Goal: Complete application form

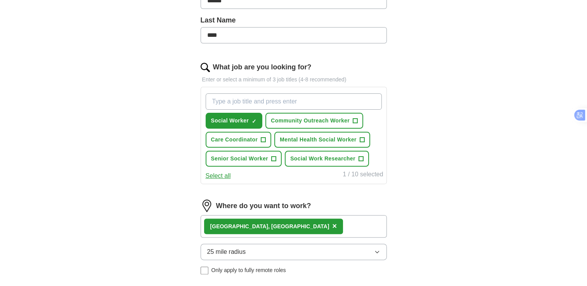
scroll to position [200, 0]
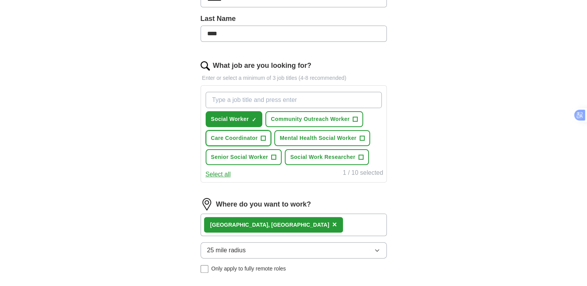
click at [264, 137] on span "+" at bounding box center [263, 138] width 5 height 6
click at [0, 0] on span "×" at bounding box center [0, 0] width 0 height 0
click at [263, 136] on span "+" at bounding box center [263, 138] width 5 height 6
click at [363, 136] on span "+" at bounding box center [362, 138] width 5 height 6
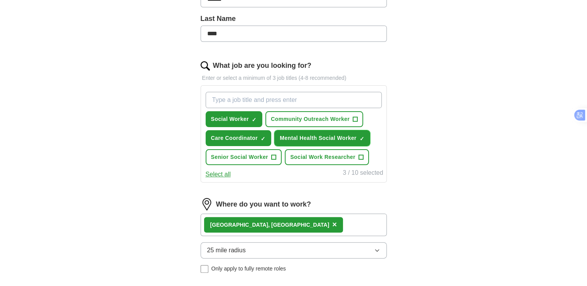
click at [0, 0] on span "×" at bounding box center [0, 0] width 0 height 0
click at [362, 135] on span "+" at bounding box center [362, 138] width 5 height 6
click at [0, 0] on span "×" at bounding box center [0, 0] width 0 height 0
click at [361, 135] on span "+" at bounding box center [362, 138] width 5 height 6
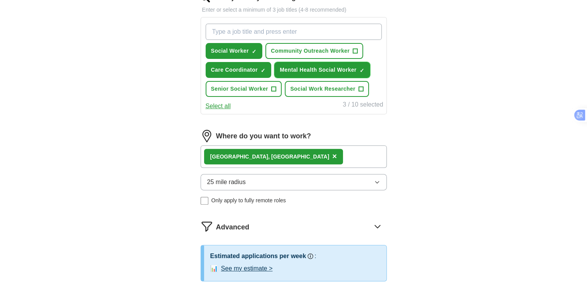
scroll to position [270, 0]
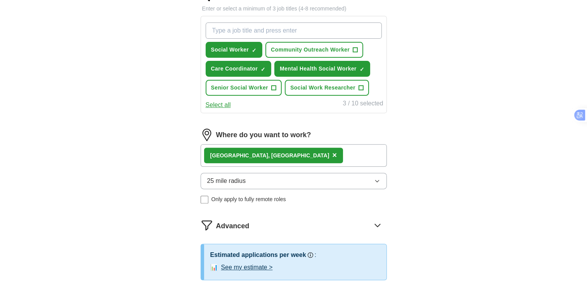
click at [376, 180] on icon "button" at bounding box center [377, 181] width 6 height 6
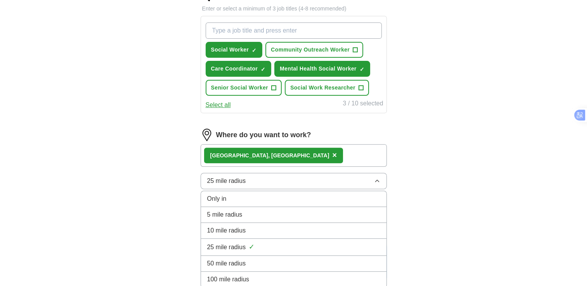
click at [248, 226] on div "10 mile radius" at bounding box center [293, 230] width 173 height 9
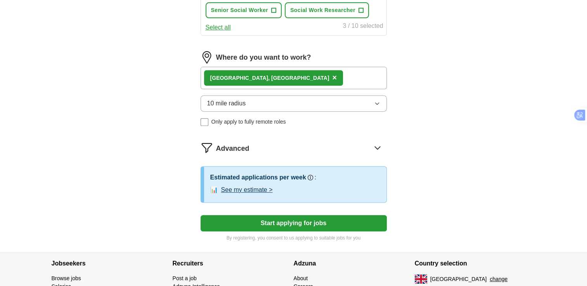
scroll to position [357, 0]
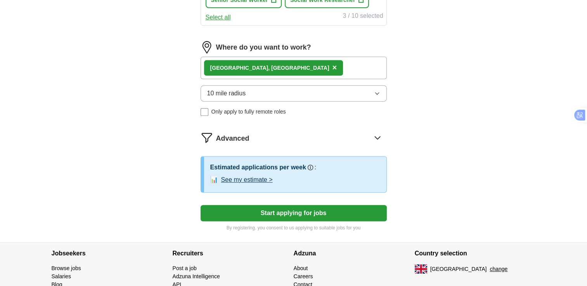
click at [313, 208] on button "Start applying for jobs" at bounding box center [294, 213] width 186 height 16
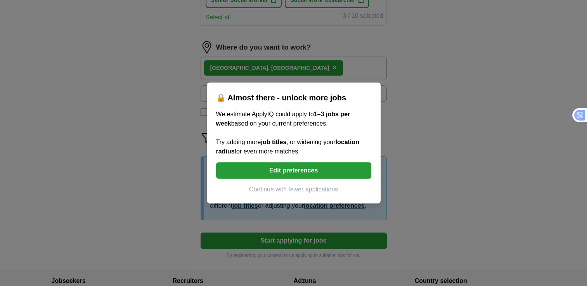
click at [314, 190] on button "Continue with fewer applications" at bounding box center [293, 189] width 155 height 9
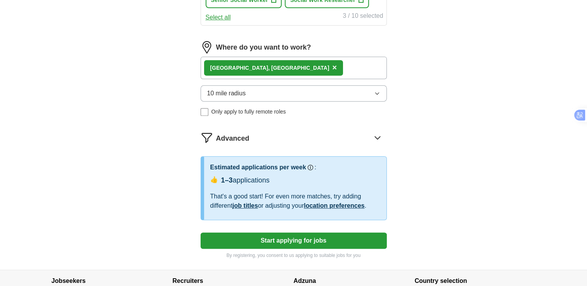
select select "**"
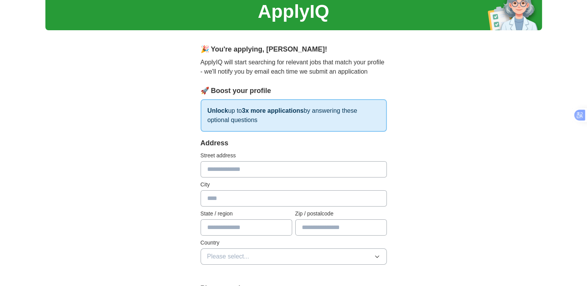
scroll to position [0, 0]
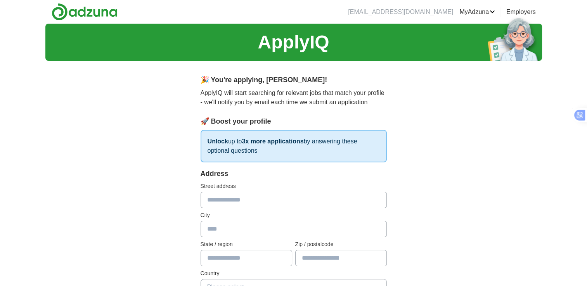
click at [231, 201] on input "text" at bounding box center [294, 200] width 186 height 16
type input "**********"
type input "********"
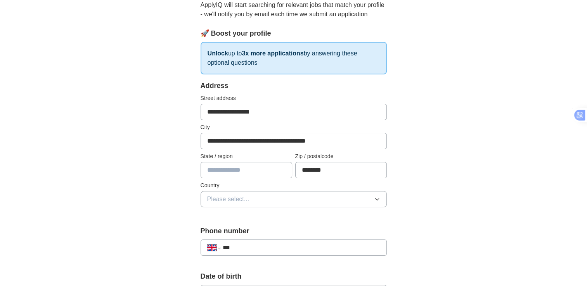
scroll to position [119, 0]
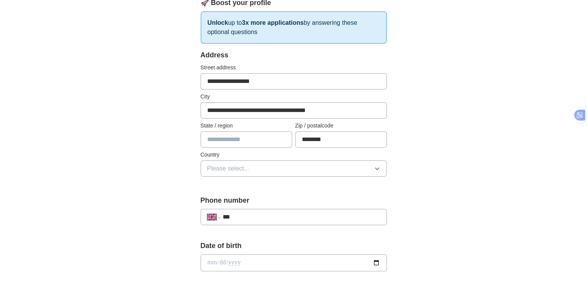
click at [227, 141] on input "text" at bounding box center [247, 140] width 92 height 16
type input "**********"
click at [235, 170] on span "Please select..." at bounding box center [228, 168] width 42 height 9
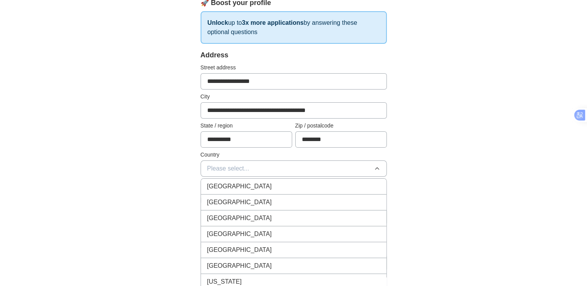
click at [232, 184] on span "[GEOGRAPHIC_DATA]" at bounding box center [239, 186] width 65 height 9
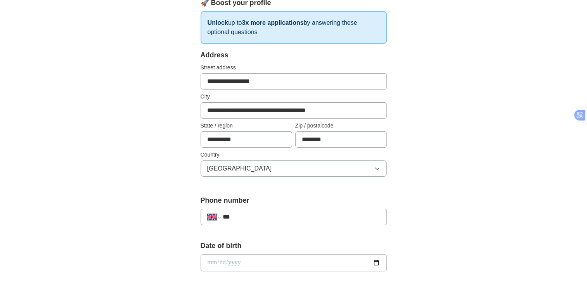
click at [245, 216] on input "***" at bounding box center [301, 217] width 158 height 9
type input "**********"
click at [235, 262] on input "date" at bounding box center [294, 263] width 186 height 17
click at [205, 261] on input "date" at bounding box center [294, 263] width 186 height 17
click at [215, 261] on input "date" at bounding box center [294, 263] width 186 height 17
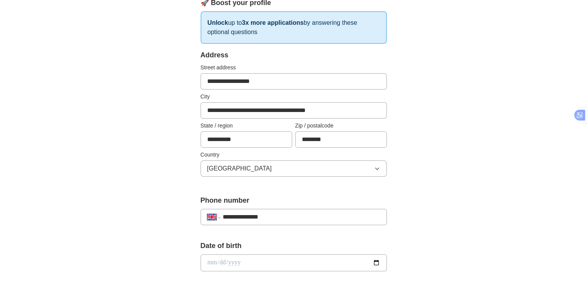
click at [221, 262] on input "date" at bounding box center [294, 263] width 186 height 17
click at [210, 262] on input "date" at bounding box center [294, 263] width 186 height 17
type input "**********"
click at [472, 250] on div "**********" at bounding box center [293, 253] width 497 height 696
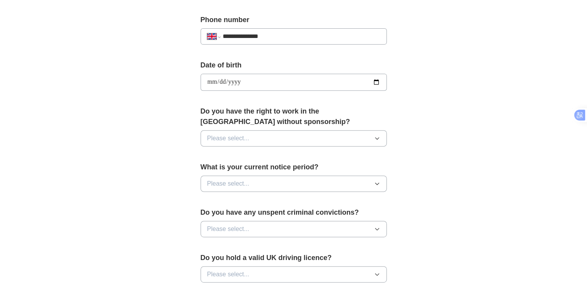
scroll to position [331, 0]
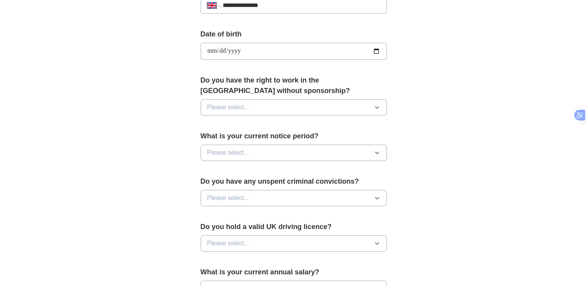
click at [374, 109] on button "Please select..." at bounding box center [294, 107] width 186 height 16
click at [280, 122] on div "Yes" at bounding box center [293, 125] width 173 height 9
click at [378, 150] on icon "button" at bounding box center [377, 153] width 6 height 6
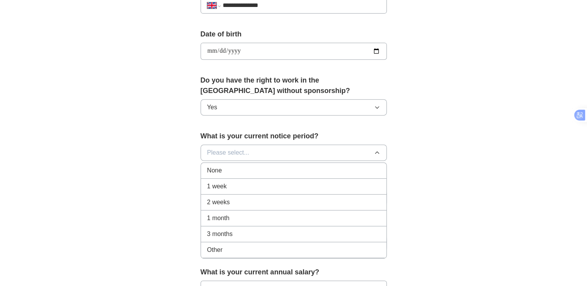
click at [239, 163] on li "None" at bounding box center [294, 171] width 186 height 16
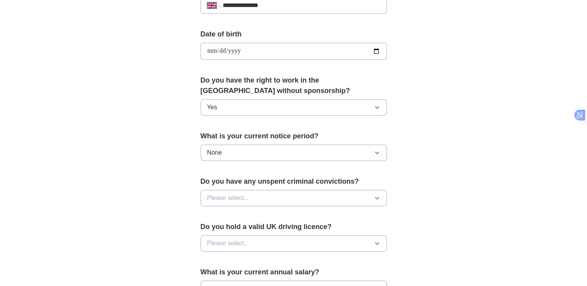
click at [378, 197] on icon "button" at bounding box center [377, 198] width 6 height 6
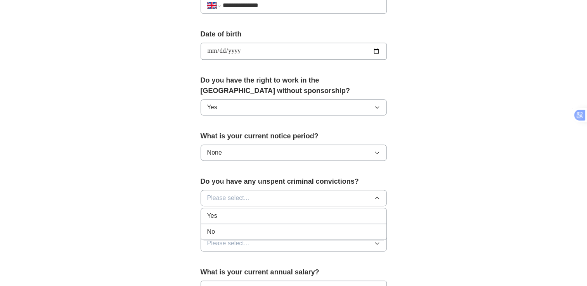
click at [320, 227] on div "No" at bounding box center [293, 231] width 173 height 9
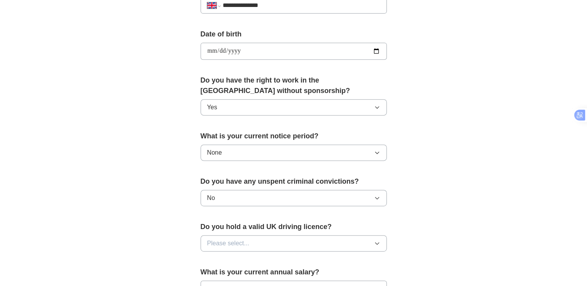
click at [376, 245] on icon "button" at bounding box center [377, 244] width 6 height 6
click at [338, 260] on div "Yes" at bounding box center [293, 261] width 173 height 9
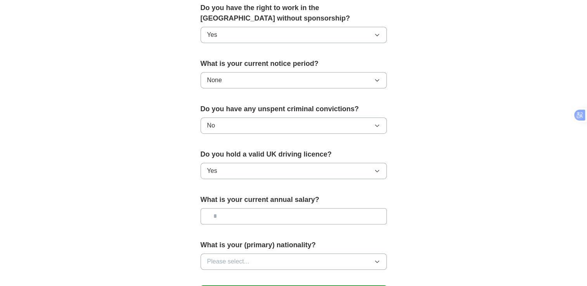
scroll to position [444, 0]
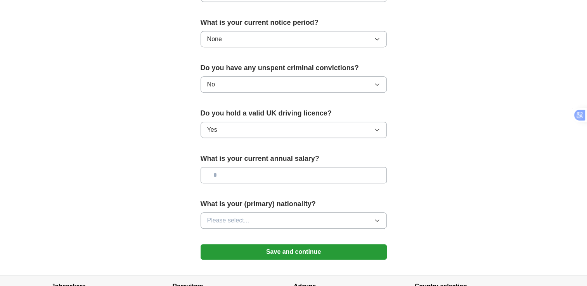
click at [377, 218] on icon "button" at bounding box center [377, 221] width 6 height 6
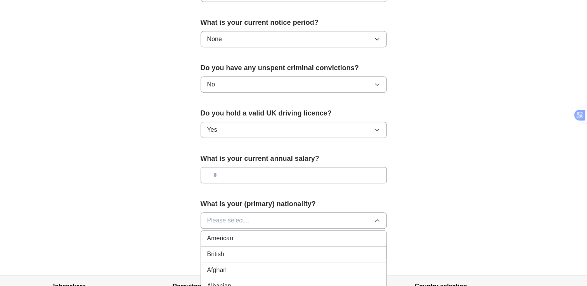
click at [293, 252] on div "British" at bounding box center [293, 254] width 173 height 9
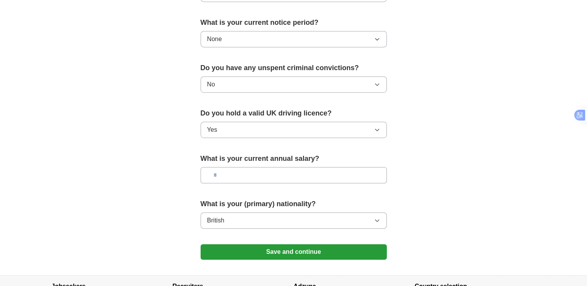
click at [346, 247] on button "Save and continue" at bounding box center [294, 253] width 186 height 16
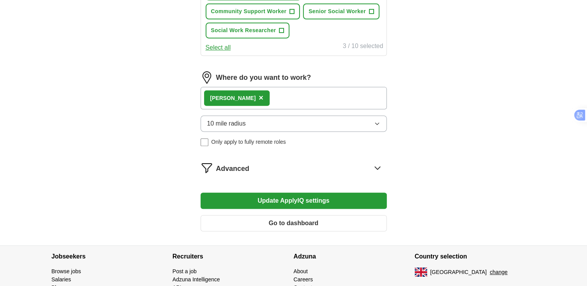
scroll to position [347, 0]
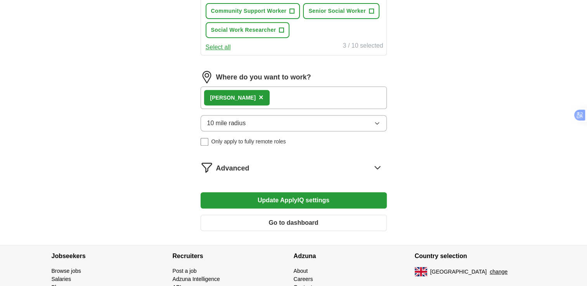
click at [327, 201] on button "Update ApplyIQ settings" at bounding box center [294, 201] width 186 height 16
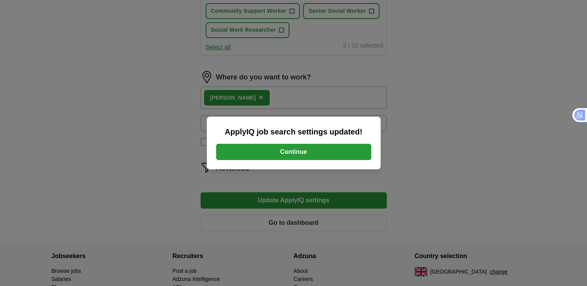
click at [304, 148] on button "Continue" at bounding box center [293, 152] width 155 height 16
